Goal: Task Accomplishment & Management: Complete application form

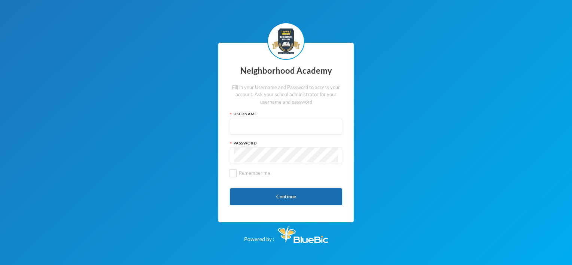
type input "nha00001"
click at [271, 196] on button "Continue" at bounding box center [286, 196] width 112 height 17
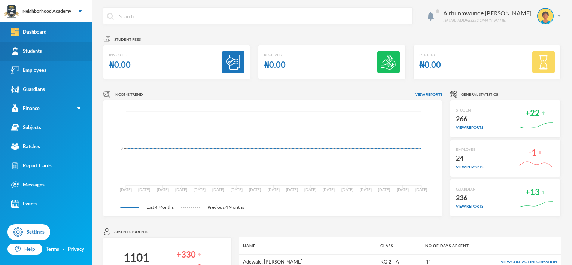
click at [36, 51] on div "Students" at bounding box center [26, 51] width 31 height 8
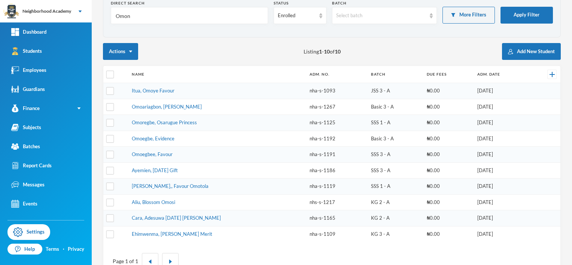
scroll to position [25, 0]
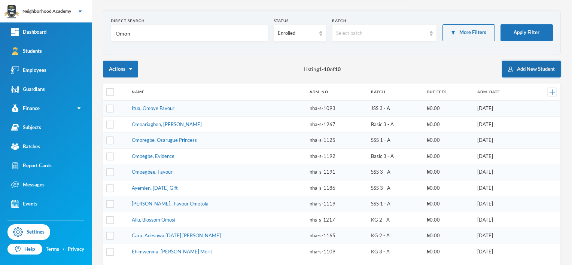
click at [527, 66] on button "Add New Student" at bounding box center [531, 69] width 59 height 17
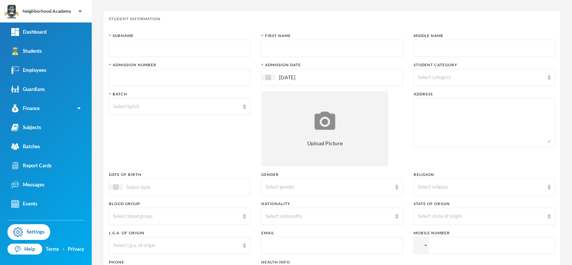
click at [145, 51] on input "text" at bounding box center [179, 48] width 133 height 17
type input "[PERSON_NAME]"
type input "Omozokpia"
type input "nha-s-1276"
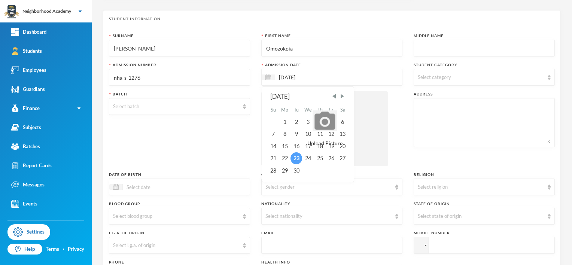
click at [297, 157] on div "23" at bounding box center [295, 158] width 11 height 12
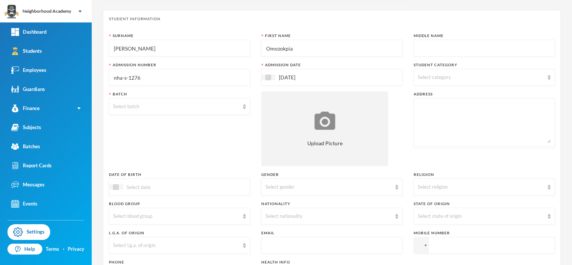
click at [436, 79] on span "Select category" at bounding box center [434, 77] width 33 height 6
click at [418, 97] on input "Day Students" at bounding box center [418, 96] width 8 height 8
checkbox input "true"
click at [447, 134] on textarea at bounding box center [484, 122] width 133 height 41
click at [128, 109] on div "Select batch" at bounding box center [176, 106] width 126 height 7
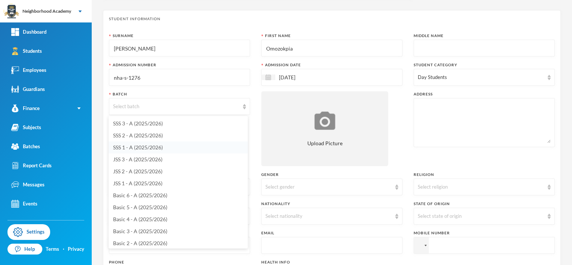
click at [139, 150] on span "SSS 1 - A (2025/2026)" at bounding box center [138, 147] width 50 height 6
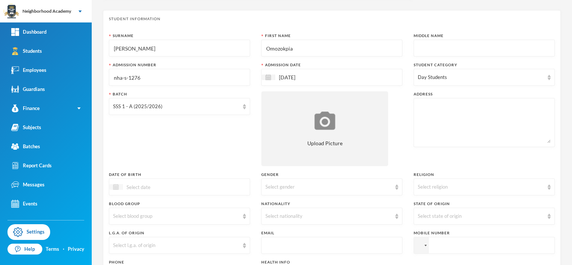
click at [116, 186] on img at bounding box center [116, 187] width 6 height 6
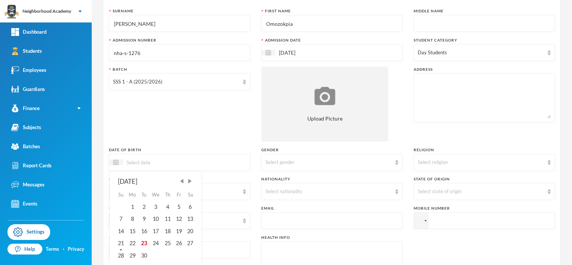
scroll to position [63, 0]
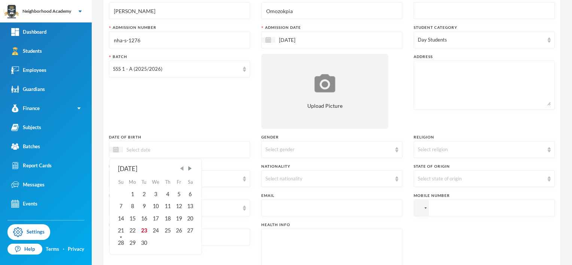
click at [183, 167] on span "Previous Month" at bounding box center [182, 168] width 7 height 7
click at [184, 167] on span "Previous Month" at bounding box center [182, 168] width 7 height 7
click at [186, 167] on div "[DATE]" at bounding box center [156, 168] width 76 height 9
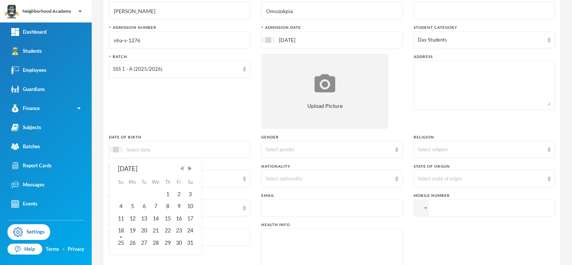
click at [182, 167] on span "Previous Month" at bounding box center [182, 168] width 7 height 7
click at [182, 168] on span "Previous Month" at bounding box center [182, 168] width 7 height 7
click at [181, 168] on span "Previous Month" at bounding box center [182, 168] width 7 height 7
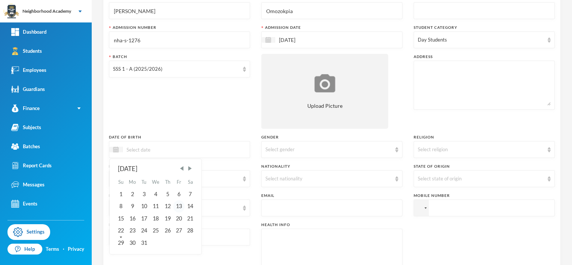
click at [179, 207] on div "13" at bounding box center [178, 206] width 11 height 12
click at [148, 148] on input "13/12/002009" at bounding box center [154, 149] width 63 height 9
type input "[DATE]"
click at [121, 215] on div "13" at bounding box center [120, 219] width 11 height 12
drag, startPoint x: 281, startPoint y: 150, endPoint x: 289, endPoint y: 154, distance: 8.9
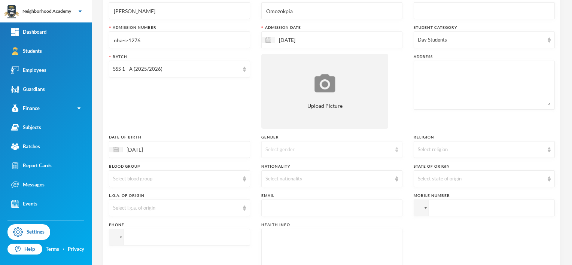
click at [281, 150] on div "Select gender" at bounding box center [328, 149] width 126 height 7
click at [273, 169] on span "[DEMOGRAPHIC_DATA]" at bounding box center [293, 166] width 59 height 6
click at [425, 177] on div "Select state of origin" at bounding box center [481, 178] width 126 height 7
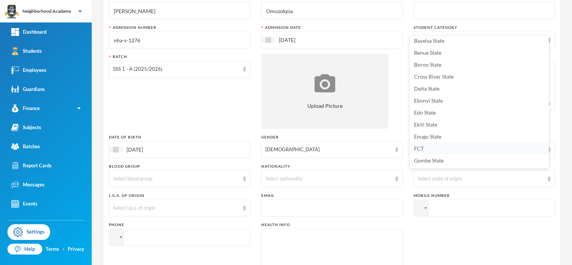
scroll to position [75, 0]
click at [424, 102] on span "Edo State" at bounding box center [425, 100] width 22 height 6
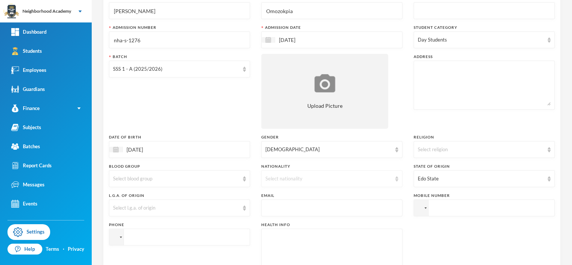
click at [285, 177] on div "Select nationality" at bounding box center [328, 178] width 126 height 7
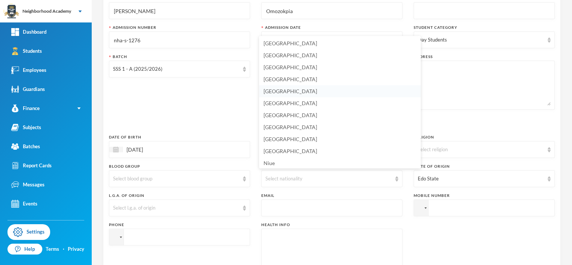
scroll to position [1834, 0]
click at [271, 112] on span "[GEOGRAPHIC_DATA]" at bounding box center [291, 113] width 54 height 6
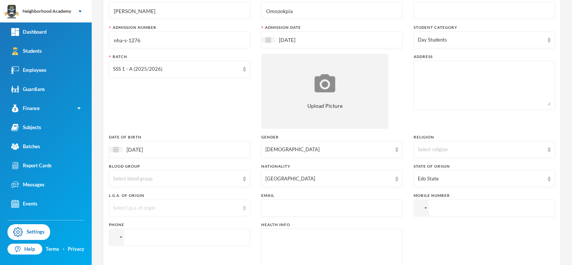
click at [132, 209] on div "Select l.g.a. of origin" at bounding box center [176, 207] width 126 height 7
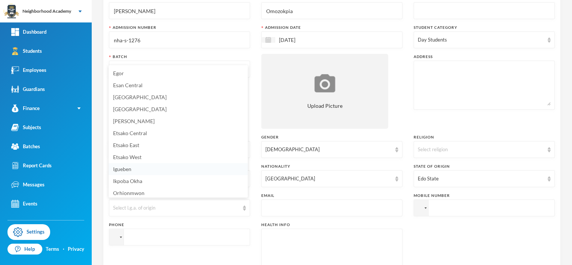
scroll to position [0, 0]
click at [119, 85] on span "Egor" at bounding box center [118, 84] width 11 height 6
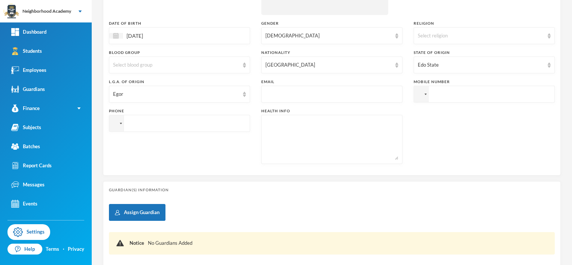
scroll to position [213, 0]
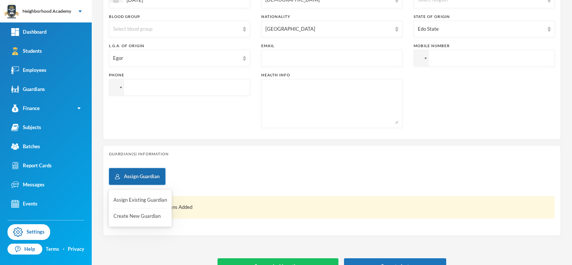
click at [147, 175] on button "Assign Guardian" at bounding box center [137, 176] width 57 height 17
click at [147, 201] on button "Assign Existing Guardian" at bounding box center [140, 200] width 55 height 13
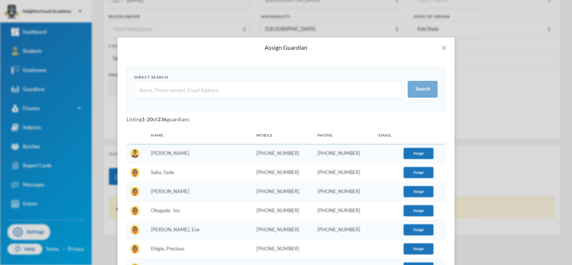
click at [147, 88] on input "text" at bounding box center [268, 90] width 259 height 17
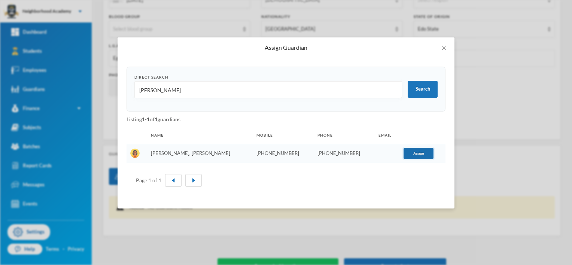
type input "[PERSON_NAME]"
click at [413, 154] on button "Assign" at bounding box center [419, 153] width 30 height 11
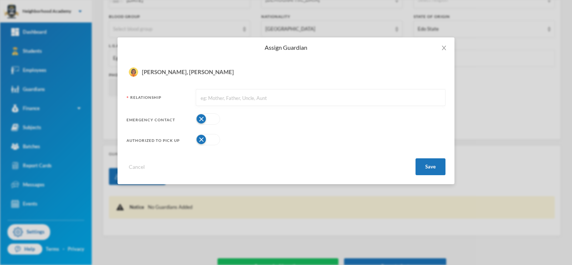
click at [208, 97] on input "text" at bounding box center [320, 97] width 241 height 17
type input "Mother"
click at [199, 119] on button "button" at bounding box center [208, 118] width 24 height 11
drag, startPoint x: 433, startPoint y: 168, endPoint x: 341, endPoint y: 171, distance: 91.7
click at [432, 168] on button "Save" at bounding box center [431, 166] width 30 height 17
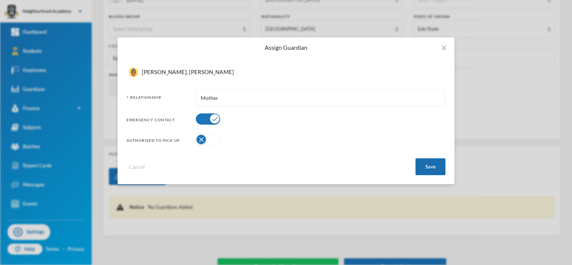
click at [421, 164] on button "Save" at bounding box center [431, 166] width 30 height 17
click at [434, 168] on button "Save" at bounding box center [431, 166] width 30 height 17
drag, startPoint x: 434, startPoint y: 168, endPoint x: 428, endPoint y: 172, distance: 6.7
click at [431, 171] on button "Save" at bounding box center [431, 166] width 30 height 17
click at [139, 168] on button "Cancel" at bounding box center [137, 166] width 21 height 9
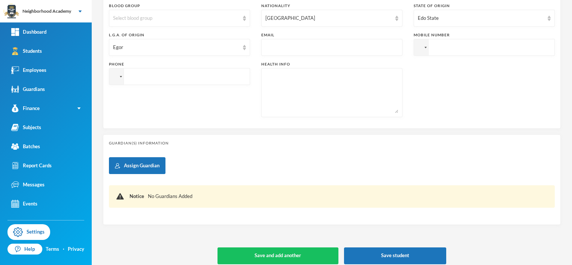
scroll to position [229, 0]
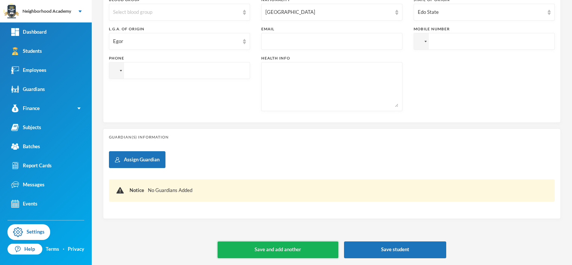
click at [290, 247] on button "Save and add another" at bounding box center [277, 249] width 121 height 17
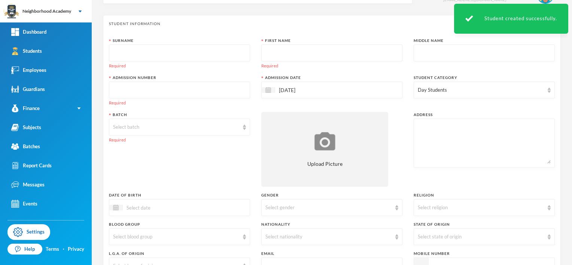
scroll to position [0, 0]
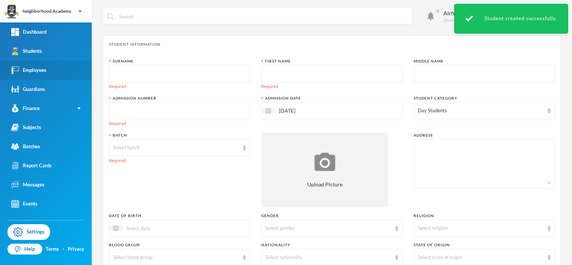
click at [35, 72] on div "Employees" at bounding box center [28, 70] width 35 height 8
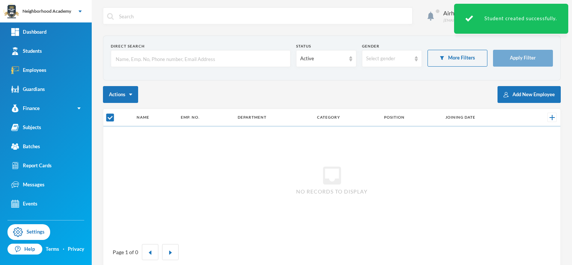
checkbox input "false"
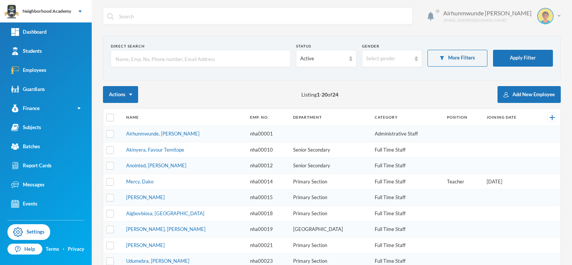
click at [557, 15] on img at bounding box center [558, 16] width 3 height 2
click at [542, 55] on button "Logout" at bounding box center [535, 54] width 34 height 11
